Goal: Task Accomplishment & Management: Complete application form

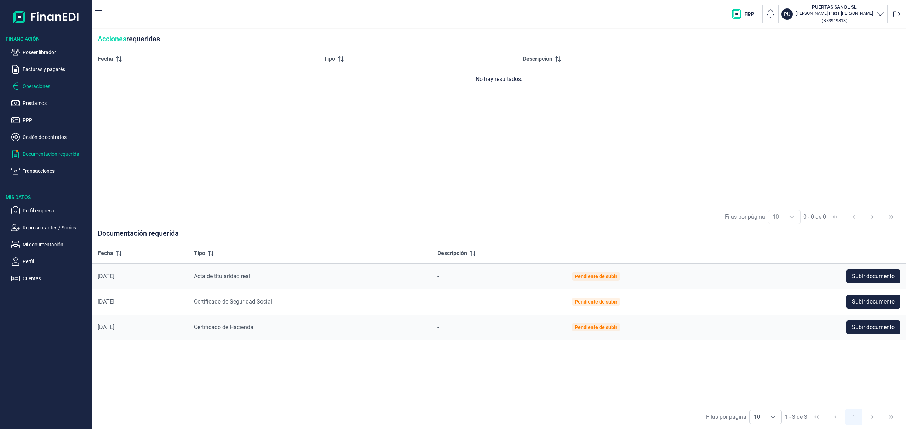
click at [32, 87] on p "Operaciones" at bounding box center [56, 86] width 66 height 8
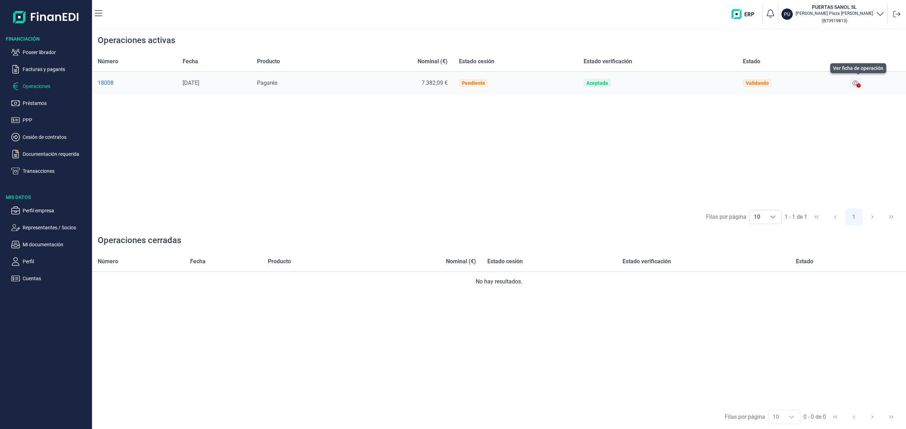
click at [856, 81] on icon at bounding box center [855, 83] width 6 height 5
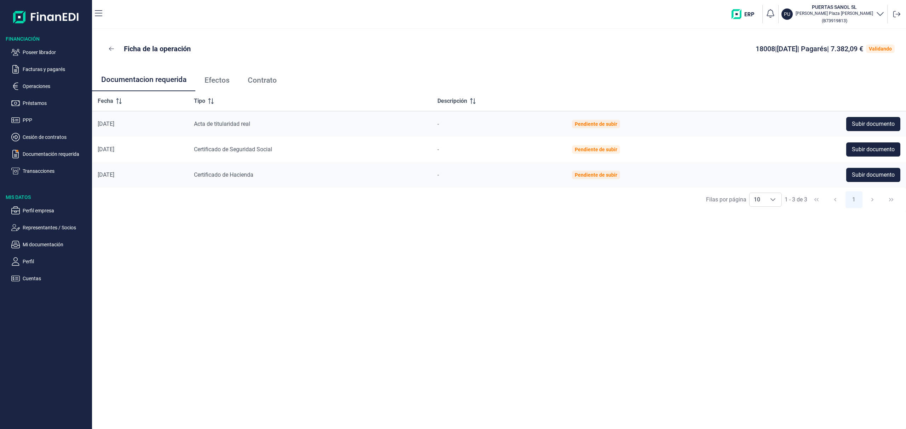
click at [218, 77] on span "Efectos" at bounding box center [216, 80] width 25 height 7
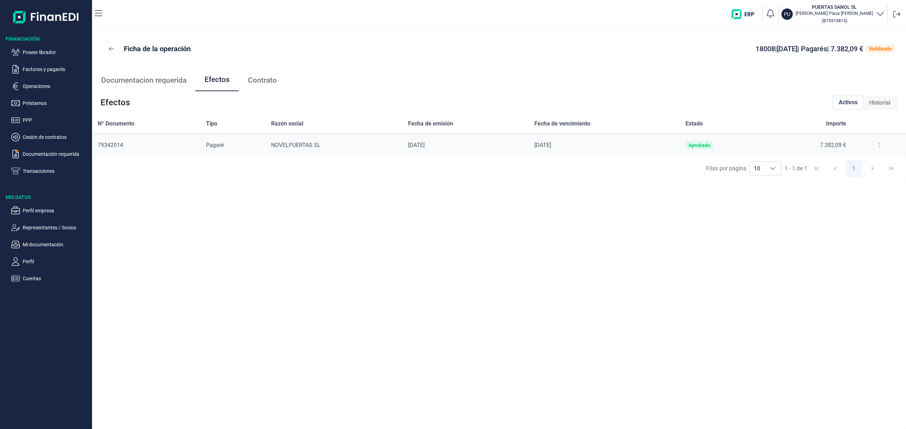
click at [878, 148] on icon at bounding box center [878, 146] width 1 height 6
click at [862, 162] on span "Detalles efecto" at bounding box center [855, 163] width 32 height 7
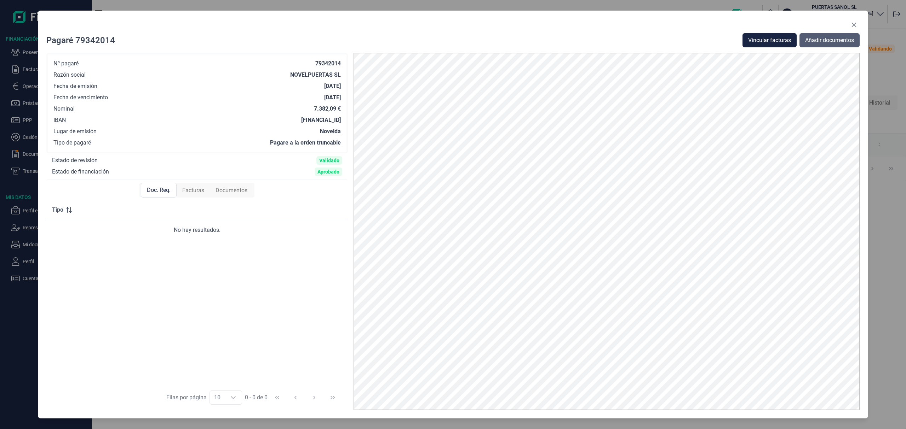
click at [820, 35] on button "Añadir documentos" at bounding box center [829, 40] width 60 height 14
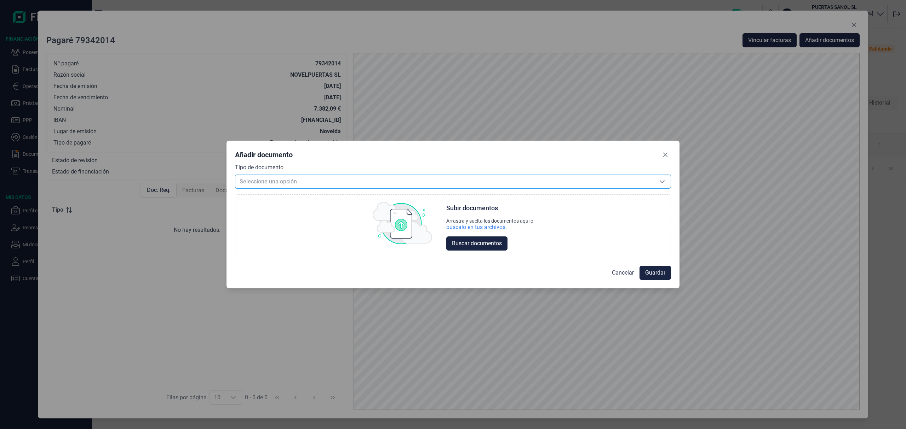
click at [256, 182] on span "Seleccione una opción" at bounding box center [444, 181] width 418 height 13
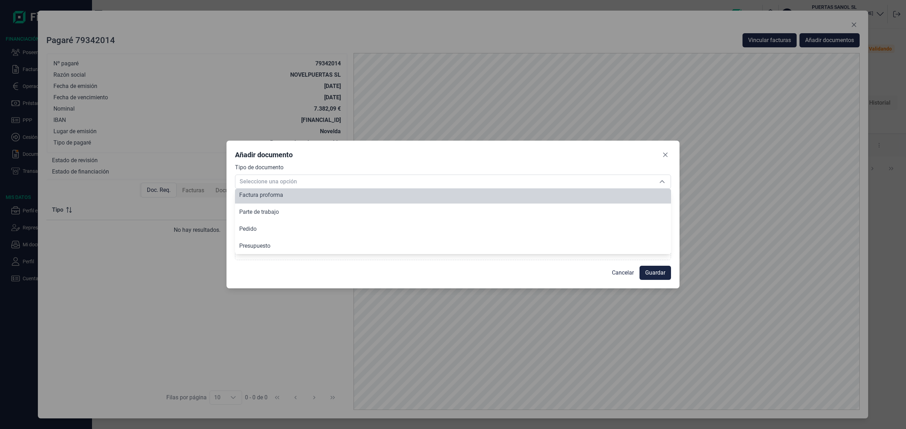
scroll to position [85, 0]
click at [665, 155] on icon "Close" at bounding box center [665, 155] width 6 height 6
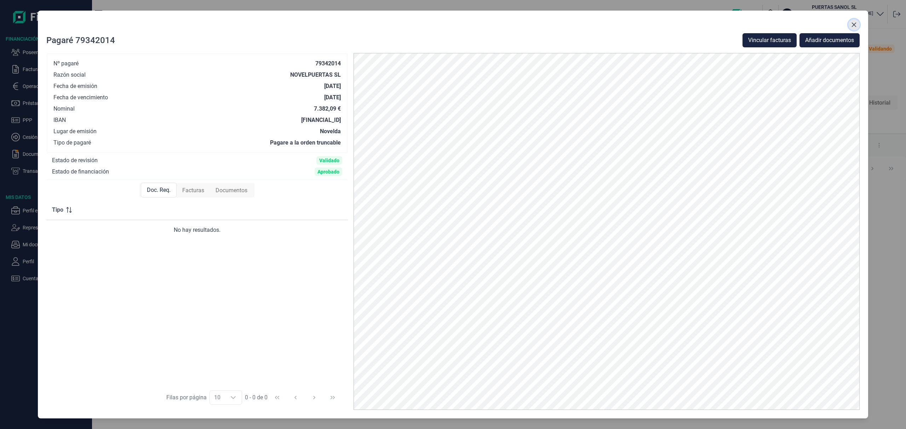
click at [854, 23] on icon "Close" at bounding box center [854, 25] width 6 height 6
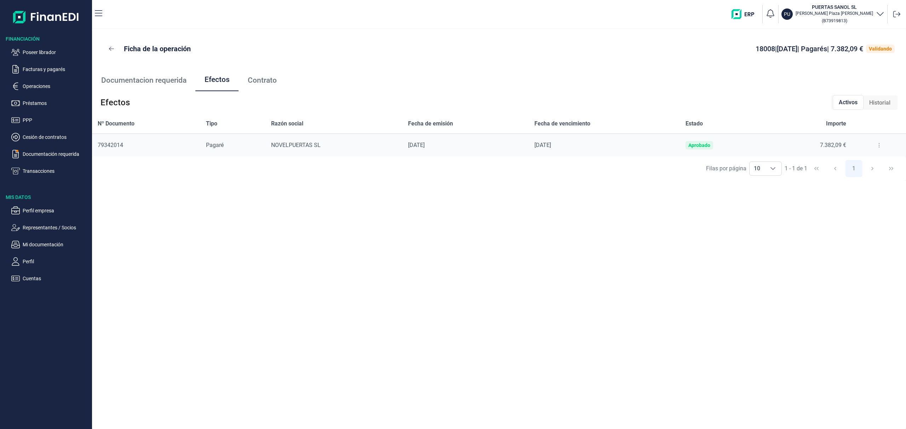
click at [166, 80] on span "Documentacion requerida" at bounding box center [143, 80] width 85 height 7
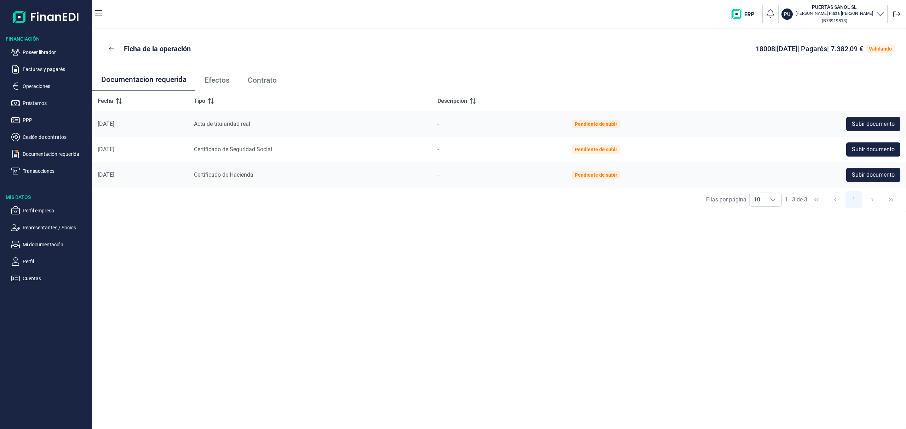
click at [265, 77] on span "Contrato" at bounding box center [262, 80] width 29 height 7
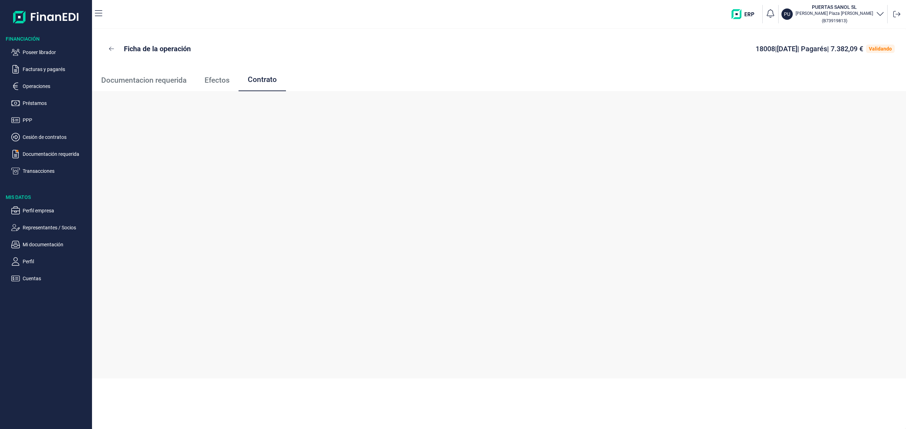
click at [210, 79] on span "Efectos" at bounding box center [216, 80] width 25 height 7
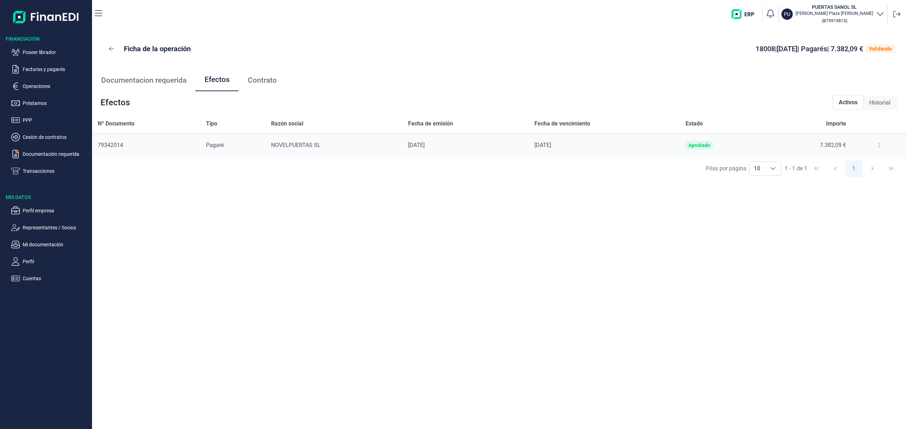
click at [878, 143] on icon at bounding box center [878, 146] width 1 height 6
click at [863, 163] on span "Detalles efecto" at bounding box center [855, 163] width 32 height 7
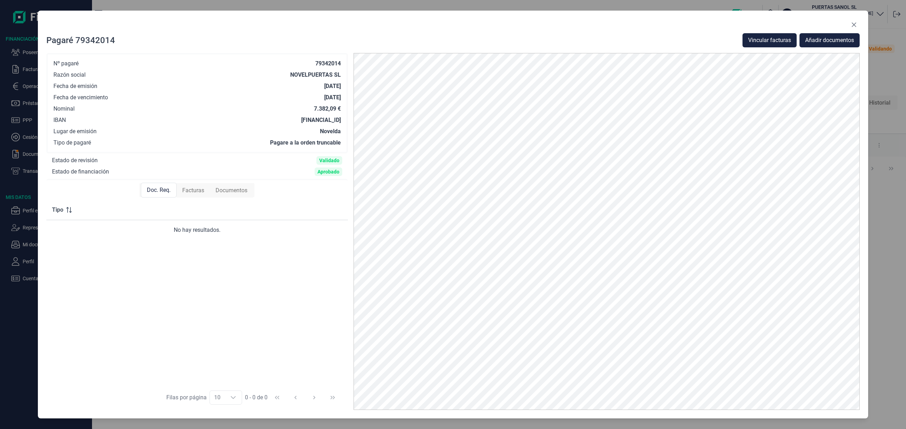
click at [239, 192] on span "Documentos" at bounding box center [231, 190] width 32 height 8
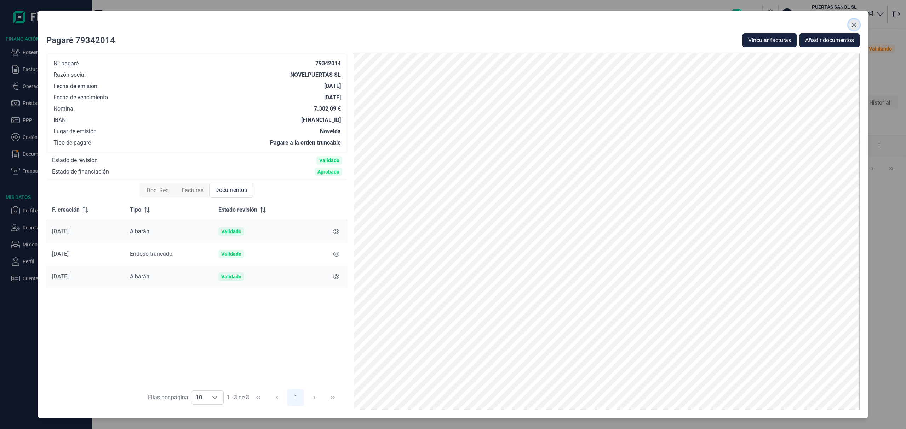
click at [855, 20] on button "Close" at bounding box center [853, 24] width 11 height 11
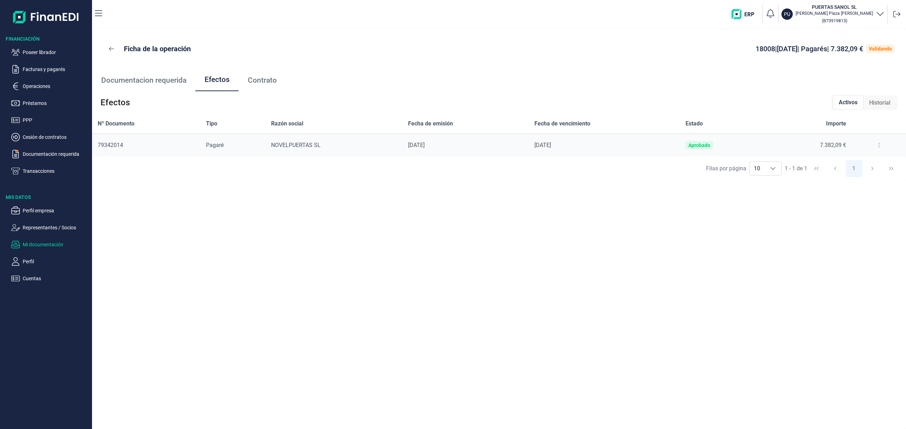
click at [48, 244] on p "Mi documentación" at bounding box center [56, 245] width 66 height 8
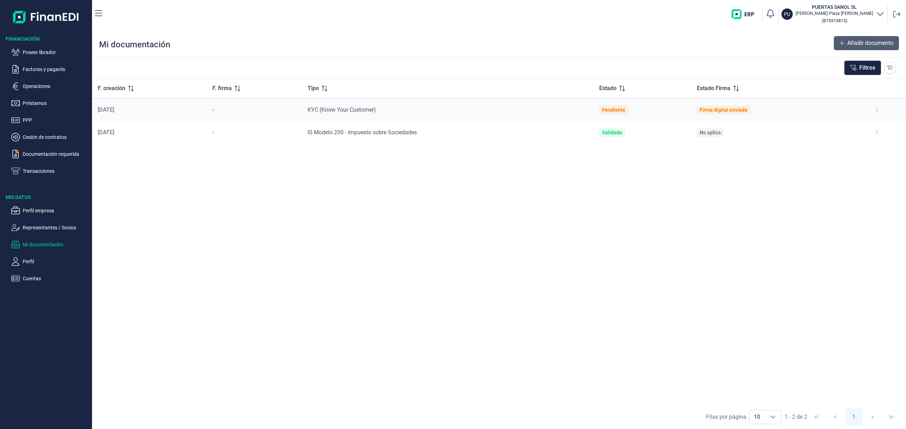
click at [867, 39] on span "Añadir documento" at bounding box center [870, 43] width 46 height 8
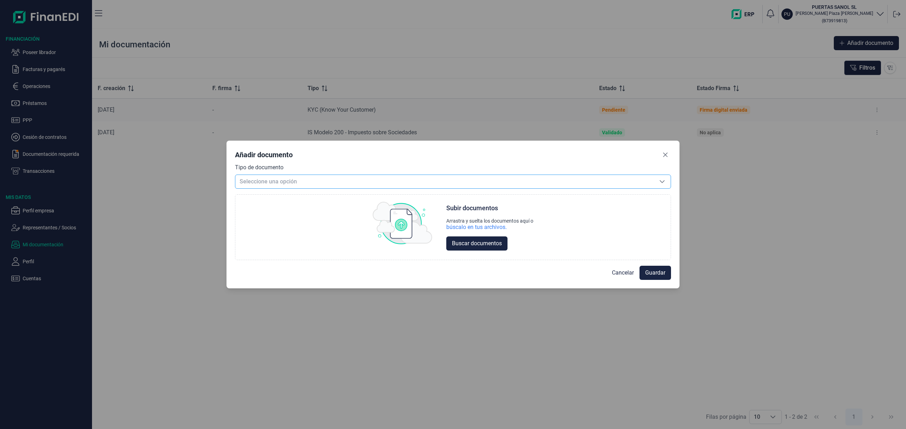
click at [271, 178] on span "Seleccione una opción" at bounding box center [444, 181] width 418 height 13
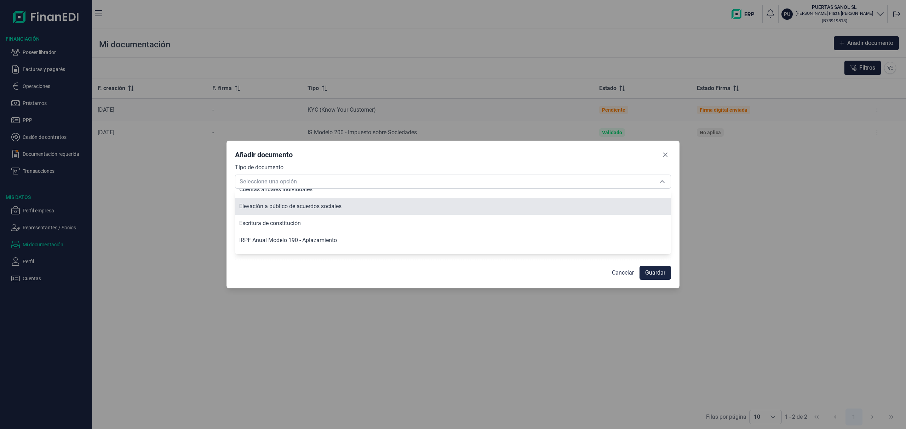
scroll to position [330, 0]
click at [274, 207] on span "Escritura de constitución" at bounding box center [270, 206] width 62 height 7
type input "Escritura de constitución"
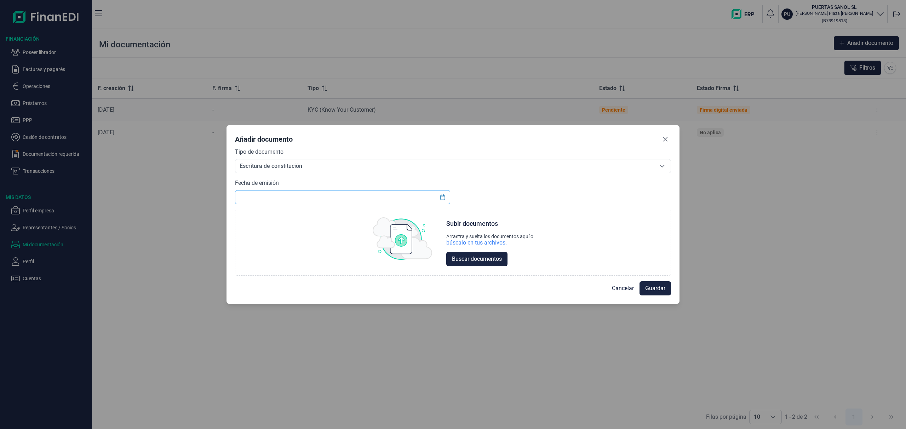
click at [297, 192] on input "text" at bounding box center [342, 197] width 215 height 14
type input "[DATE]"
click at [470, 258] on span "Buscar documentos" at bounding box center [477, 259] width 50 height 8
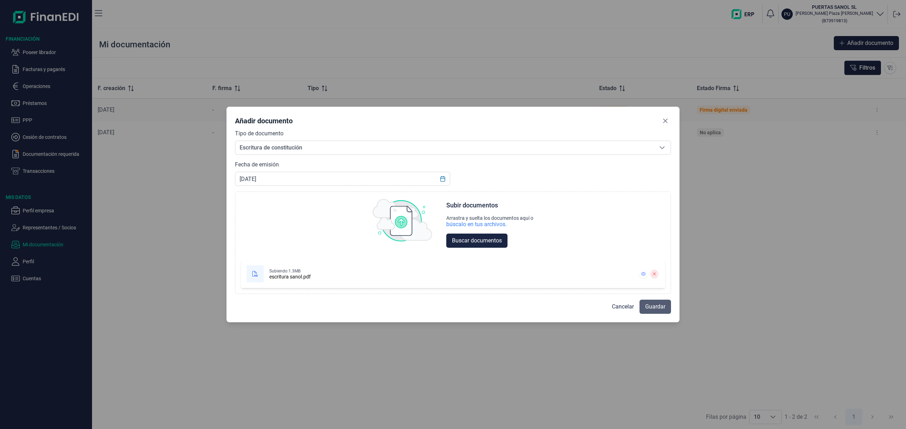
click at [660, 304] on span "Guardar" at bounding box center [655, 307] width 20 height 8
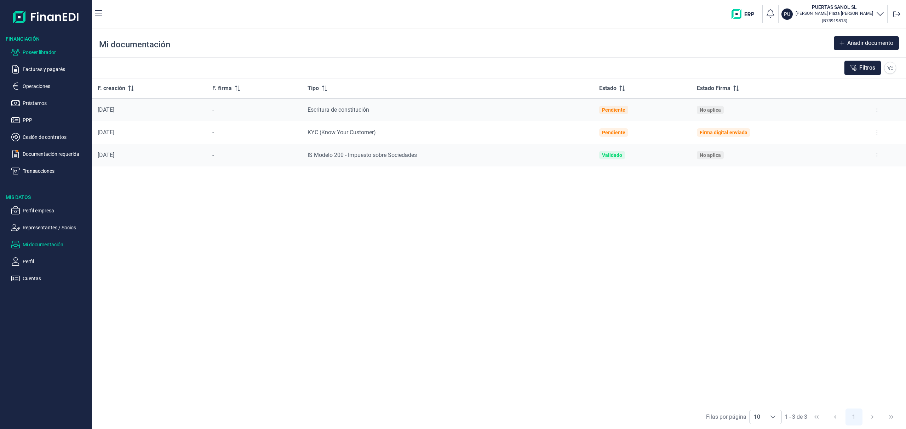
click at [36, 52] on p "Poseer librador" at bounding box center [56, 52] width 66 height 8
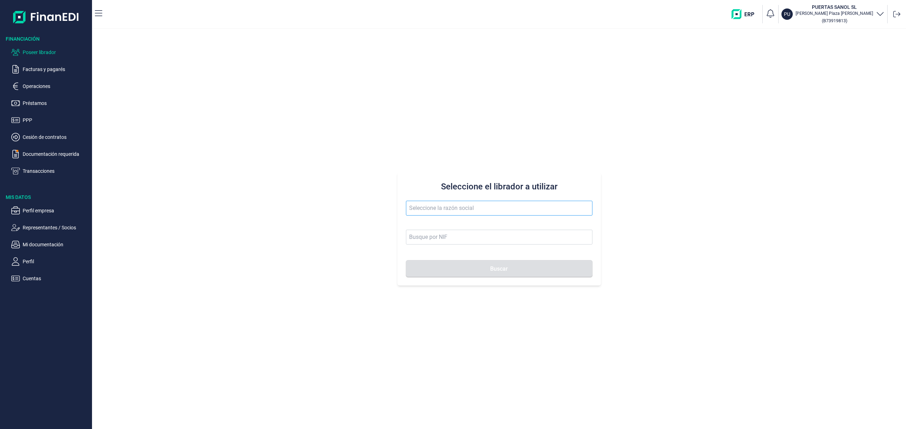
drag, startPoint x: 441, startPoint y: 200, endPoint x: 438, endPoint y: 204, distance: 5.1
click at [441, 200] on div "Seleccione el librador a utilizar Buscar" at bounding box center [498, 229] width 203 height 113
click at [437, 208] on input "text" at bounding box center [499, 208] width 186 height 15
click at [453, 229] on li "CURTIDOS [PERSON_NAME]" at bounding box center [499, 226] width 186 height 14
type input "CURTIDOS [PERSON_NAME]"
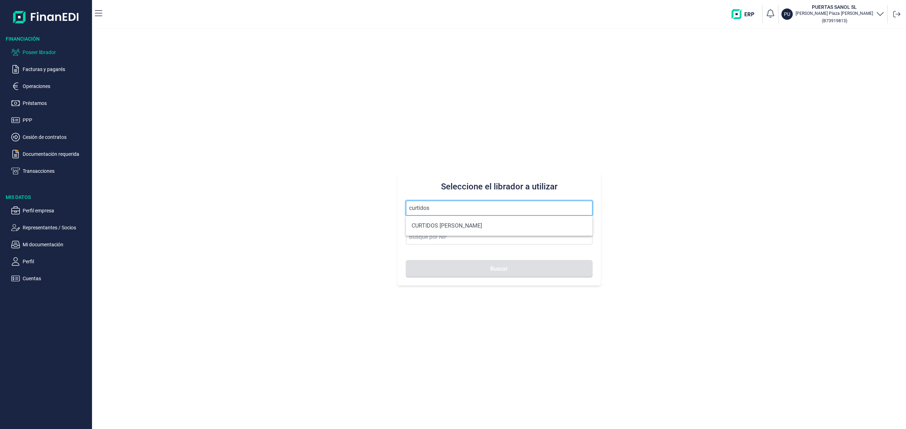
type input "B54868047"
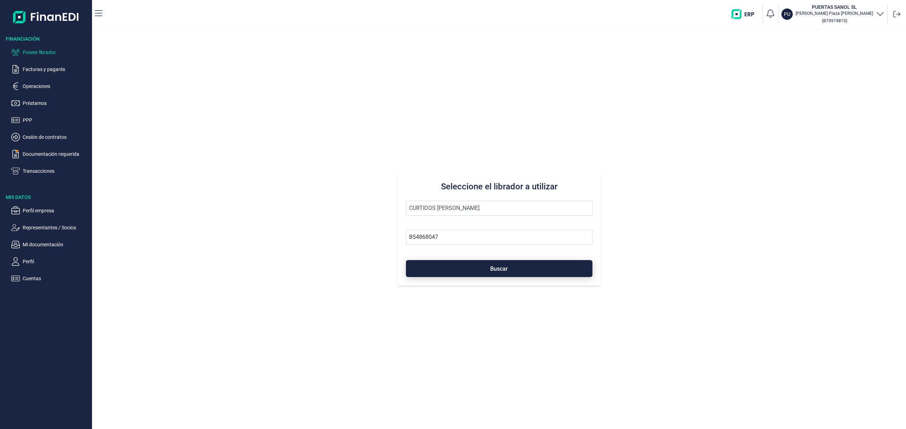
click at [473, 274] on button "Buscar" at bounding box center [499, 268] width 186 height 17
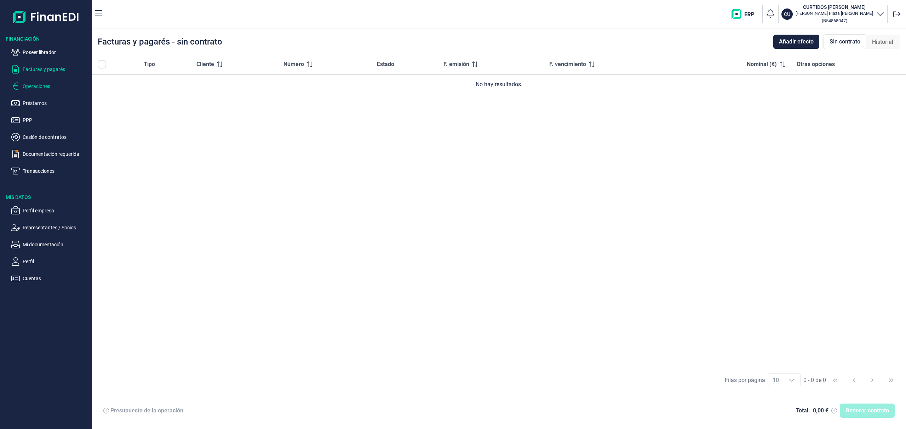
click at [43, 84] on p "Operaciones" at bounding box center [56, 86] width 66 height 8
